Goal: Find specific page/section: Find specific page/section

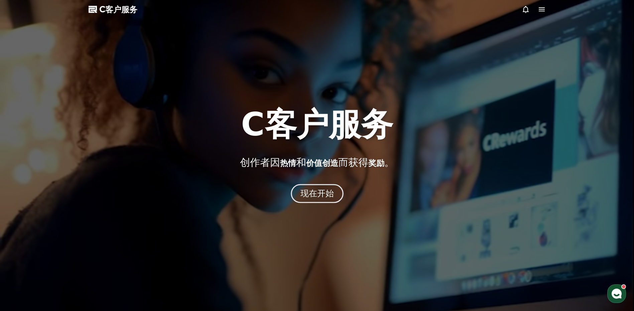
click at [320, 195] on font "现在开始" at bounding box center [317, 194] width 34 height 10
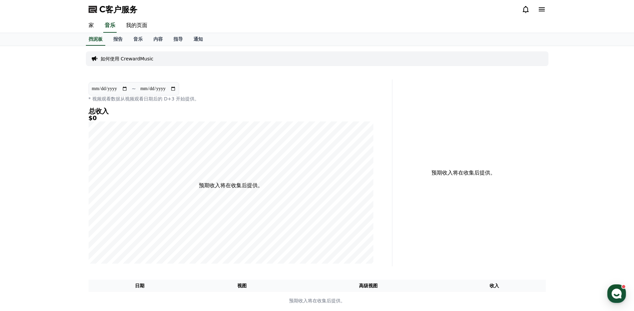
click at [313, 17] on div "C客户服务" at bounding box center [317, 9] width 468 height 19
click at [137, 27] on link "我的页面" at bounding box center [137, 26] width 32 height 14
select select "**********"
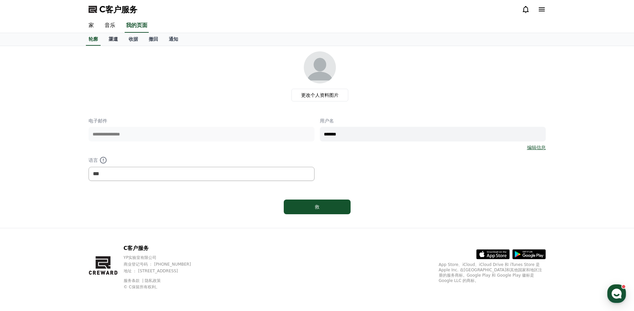
click at [117, 40] on font "渠道" at bounding box center [113, 38] width 9 height 5
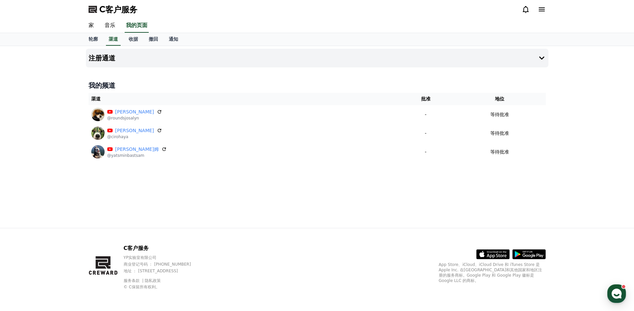
click at [275, 25] on div "家 音乐 我的页面" at bounding box center [317, 26] width 468 height 14
click at [342, 17] on div "C客户服务" at bounding box center [317, 9] width 468 height 19
